Goal: Use online tool/utility: Utilize a website feature to perform a specific function

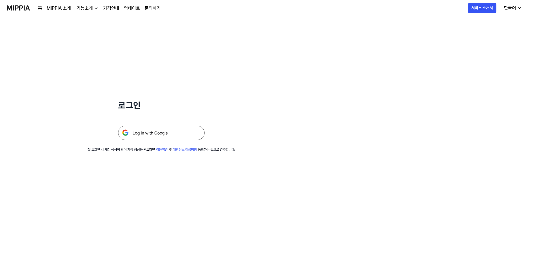
click at [164, 133] on img at bounding box center [161, 133] width 86 height 14
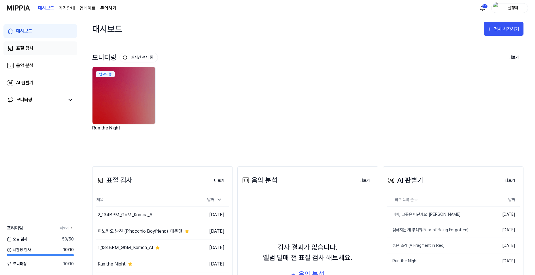
click at [24, 49] on div "표절 검사" at bounding box center [24, 48] width 17 height 7
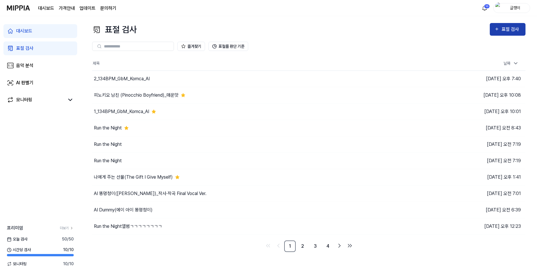
click at [504, 26] on div "표절 검사" at bounding box center [511, 29] width 19 height 7
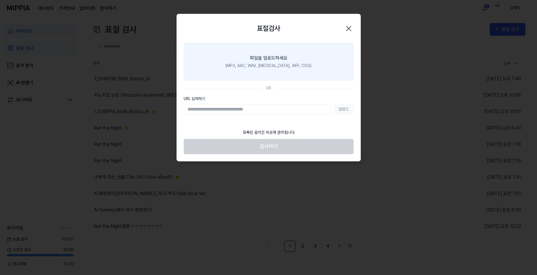
click at [258, 64] on div "(MP3, AAC, WAV, [MEDICAL_DATA], AIFF, OGG)" at bounding box center [268, 66] width 86 height 6
click at [0, 0] on input "파일을 업로드하세요 (MP3, AAC, WAV, [MEDICAL_DATA], AIFF, OGG)" at bounding box center [0, 0] width 0 height 0
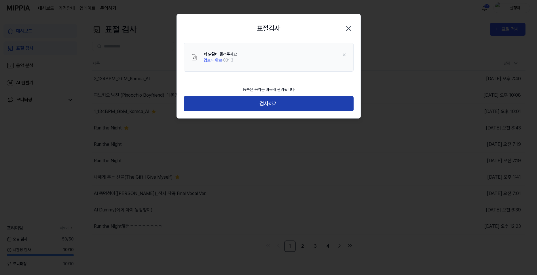
click at [270, 105] on button "검사하기" at bounding box center [269, 103] width 170 height 15
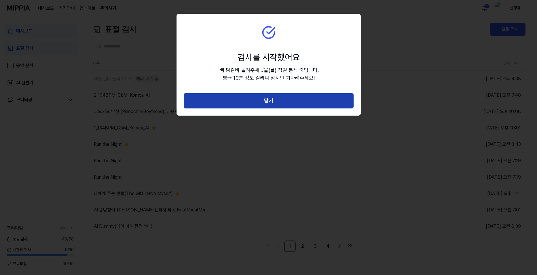
click at [265, 98] on button "닫기" at bounding box center [269, 100] width 170 height 15
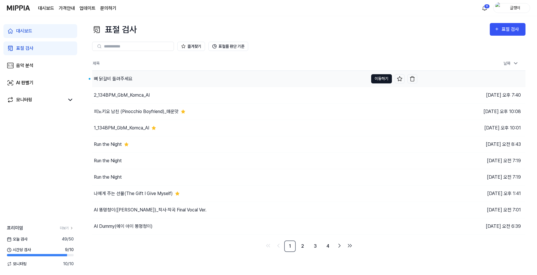
click at [377, 76] on button "이동하기" at bounding box center [381, 78] width 21 height 9
